Goal: Transaction & Acquisition: Purchase product/service

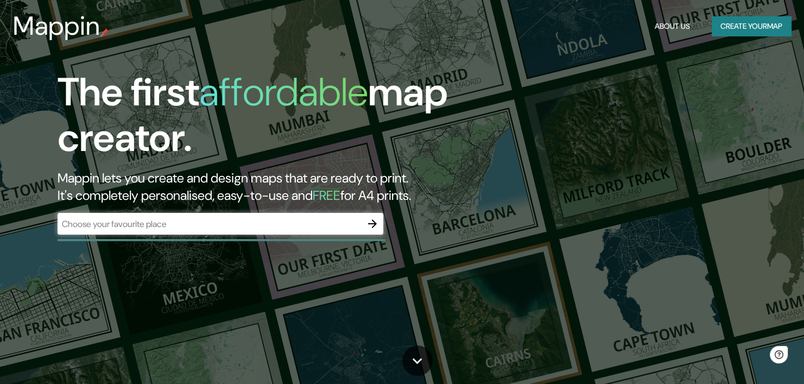
click at [181, 216] on div "​" at bounding box center [221, 224] width 326 height 22
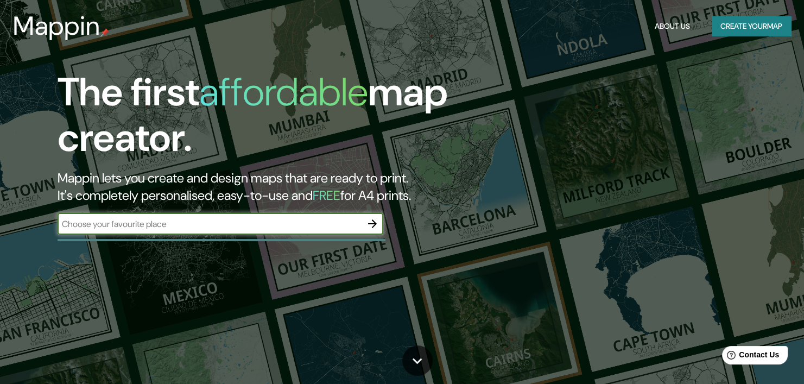
click at [180, 218] on input "text" at bounding box center [210, 224] width 304 height 12
type input "Bucaramanga,[GEOGRAPHIC_DATA],[GEOGRAPHIC_DATA]"
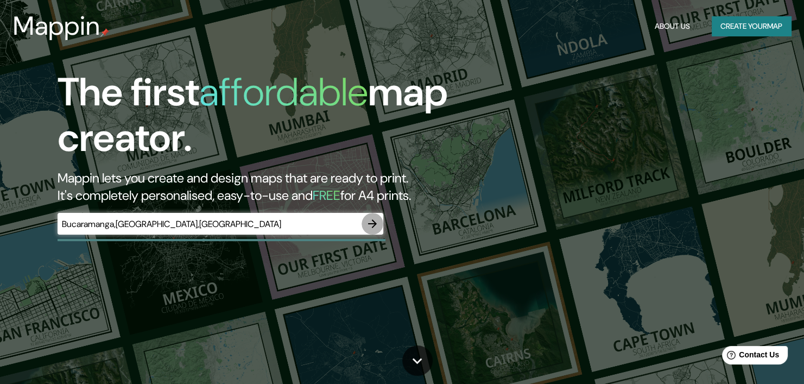
click at [373, 227] on icon "button" at bounding box center [372, 223] width 9 height 9
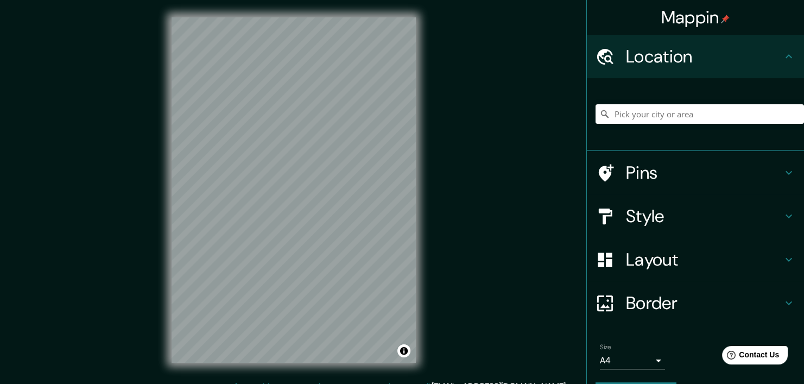
click at [437, 202] on div "Mappin Location Pins Style Layout Border Choose a border. Hint : you can make l…" at bounding box center [402, 199] width 804 height 398
click at [427, 199] on div "© Mapbox © OpenStreetMap Improve this map" at bounding box center [293, 190] width 279 height 380
click at [669, 109] on input "Pick your city or area" at bounding box center [700, 114] width 209 height 20
type input "Bucaramanga"
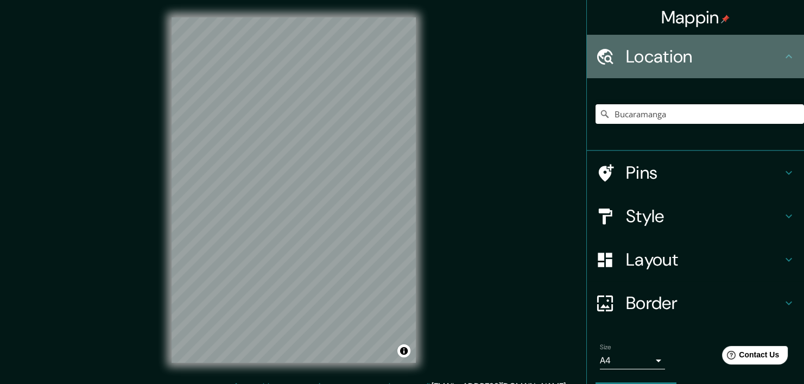
click at [700, 52] on h4 "Location" at bounding box center [704, 57] width 156 height 22
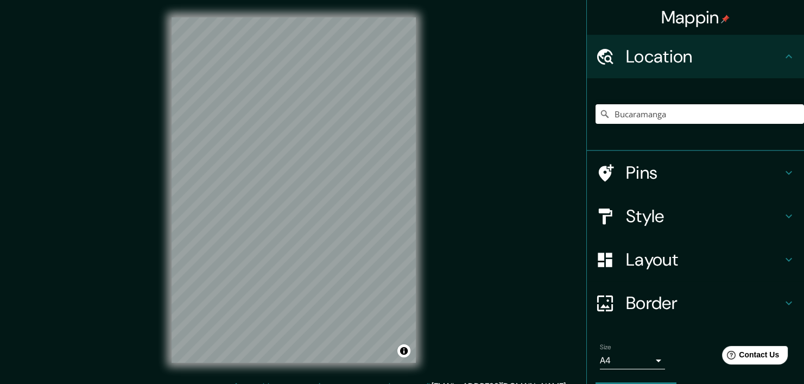
click at [786, 61] on icon at bounding box center [789, 56] width 13 height 13
click at [784, 59] on icon at bounding box center [789, 56] width 13 height 13
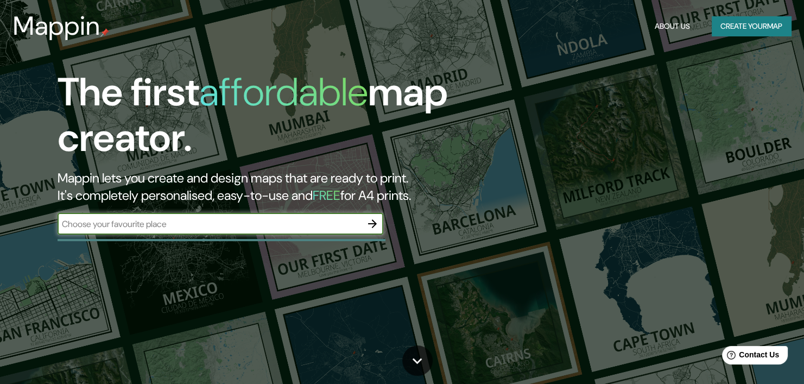
click at [231, 218] on input "text" at bounding box center [210, 224] width 304 height 12
type input "Bucaramanga"
click at [369, 219] on icon "button" at bounding box center [372, 223] width 13 height 13
